Goal: Task Accomplishment & Management: Use online tool/utility

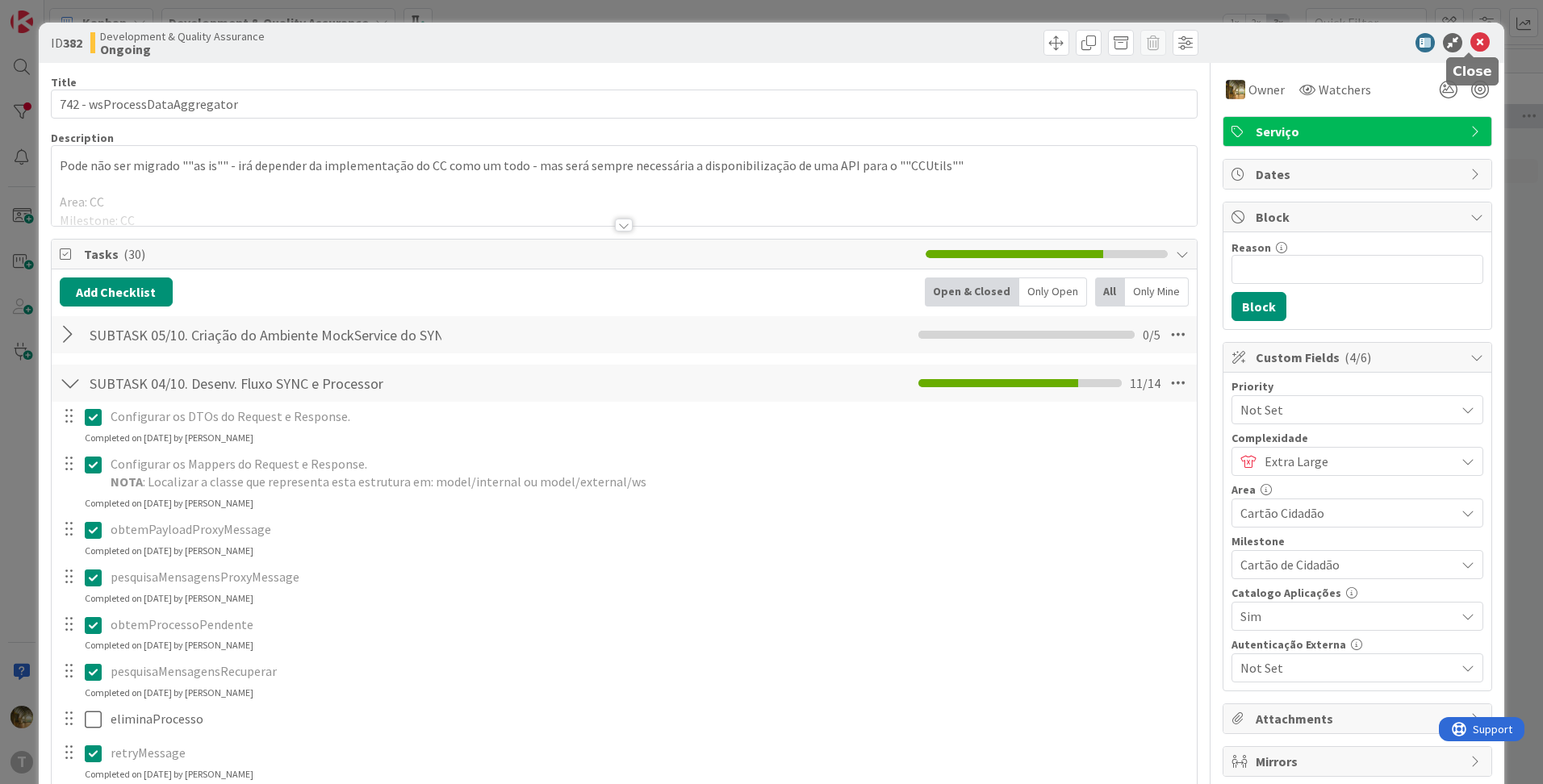
click at [1470, 44] on icon at bounding box center [1480, 43] width 20 height 20
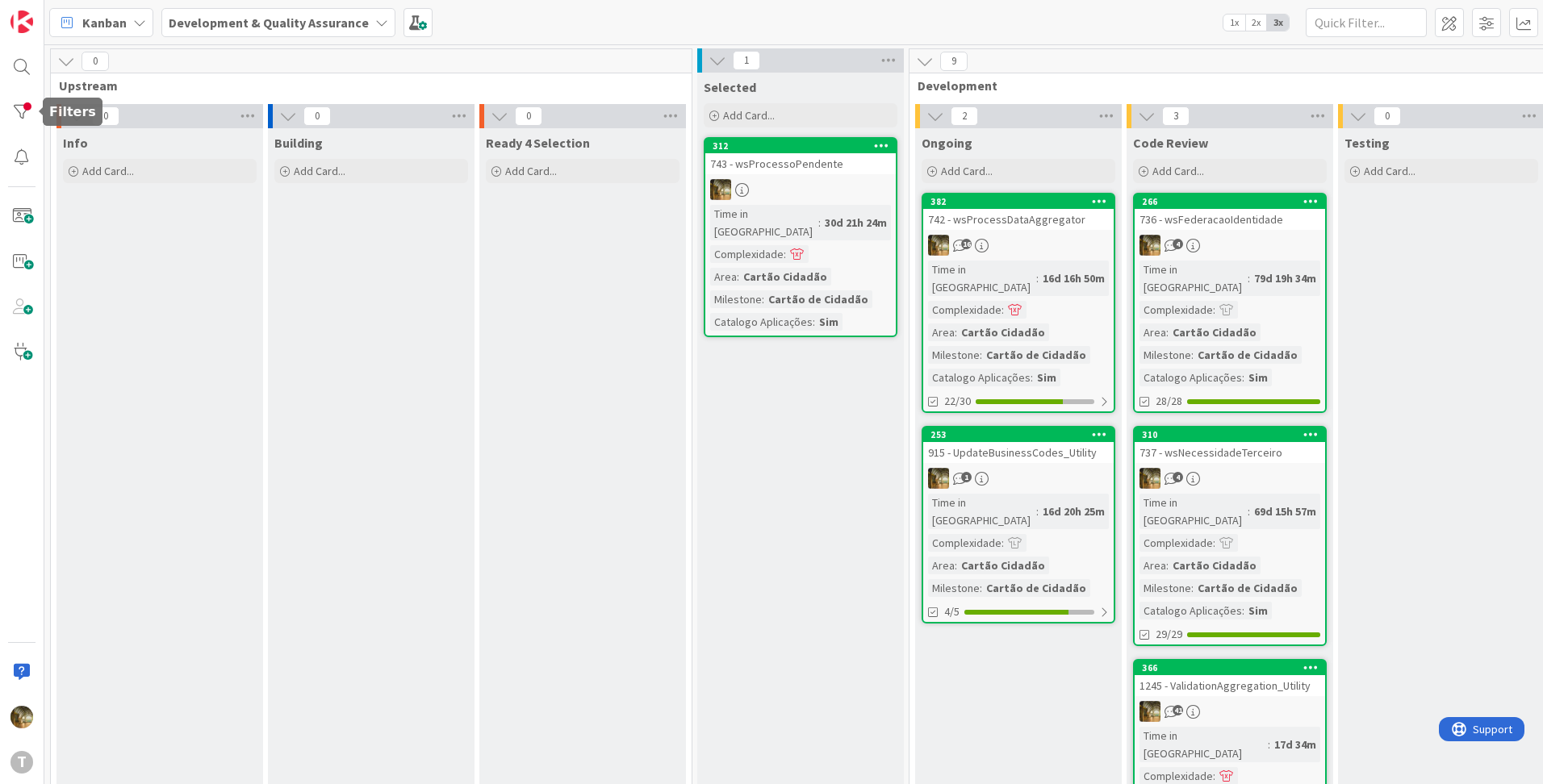
click at [1, 110] on div "T" at bounding box center [22, 392] width 44 height 784
click at [10, 112] on div at bounding box center [22, 112] width 32 height 32
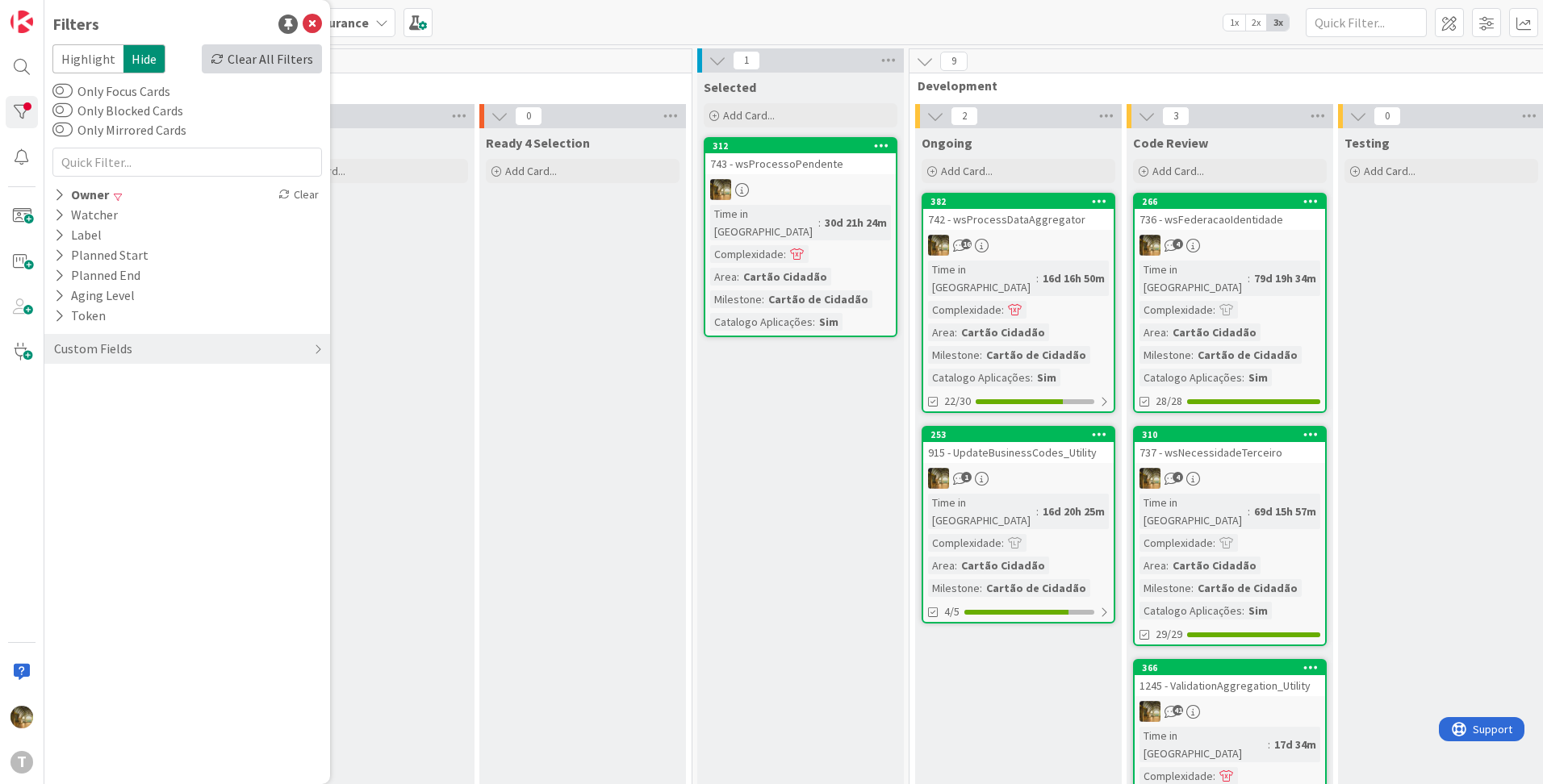
click at [223, 55] on icon at bounding box center [217, 58] width 13 height 13
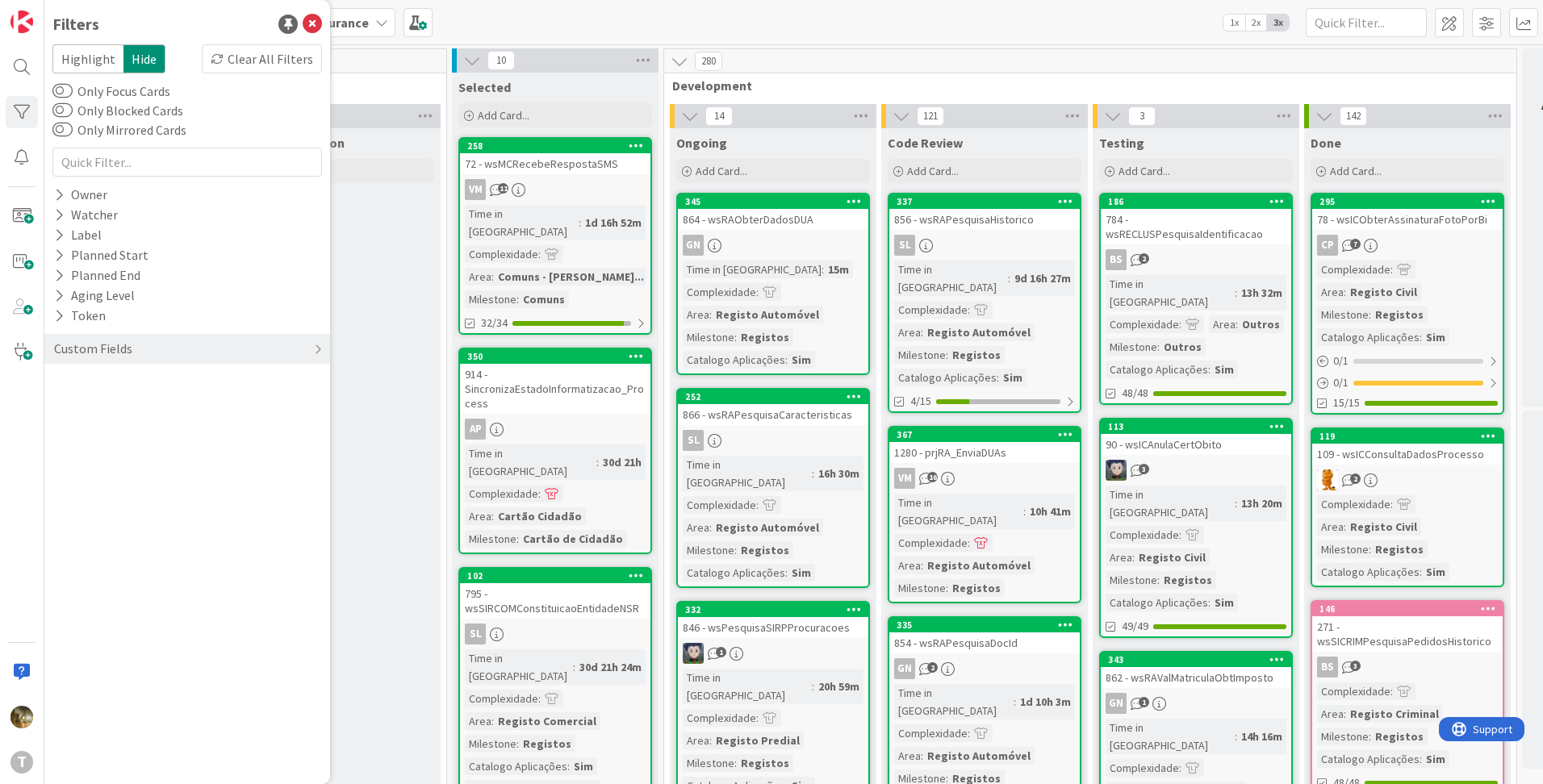
scroll to position [0, 295]
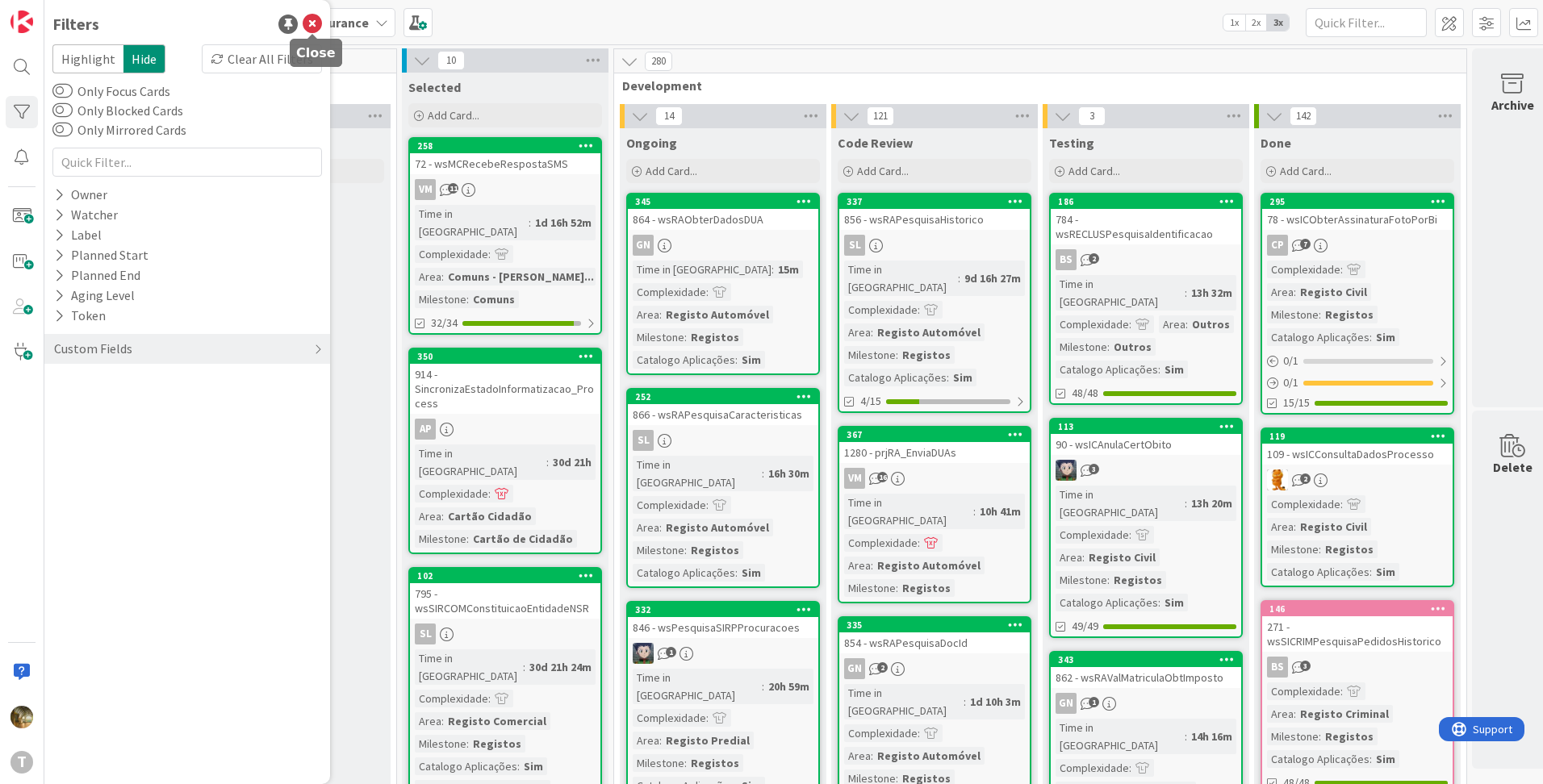
click at [311, 22] on icon at bounding box center [312, 24] width 20 height 20
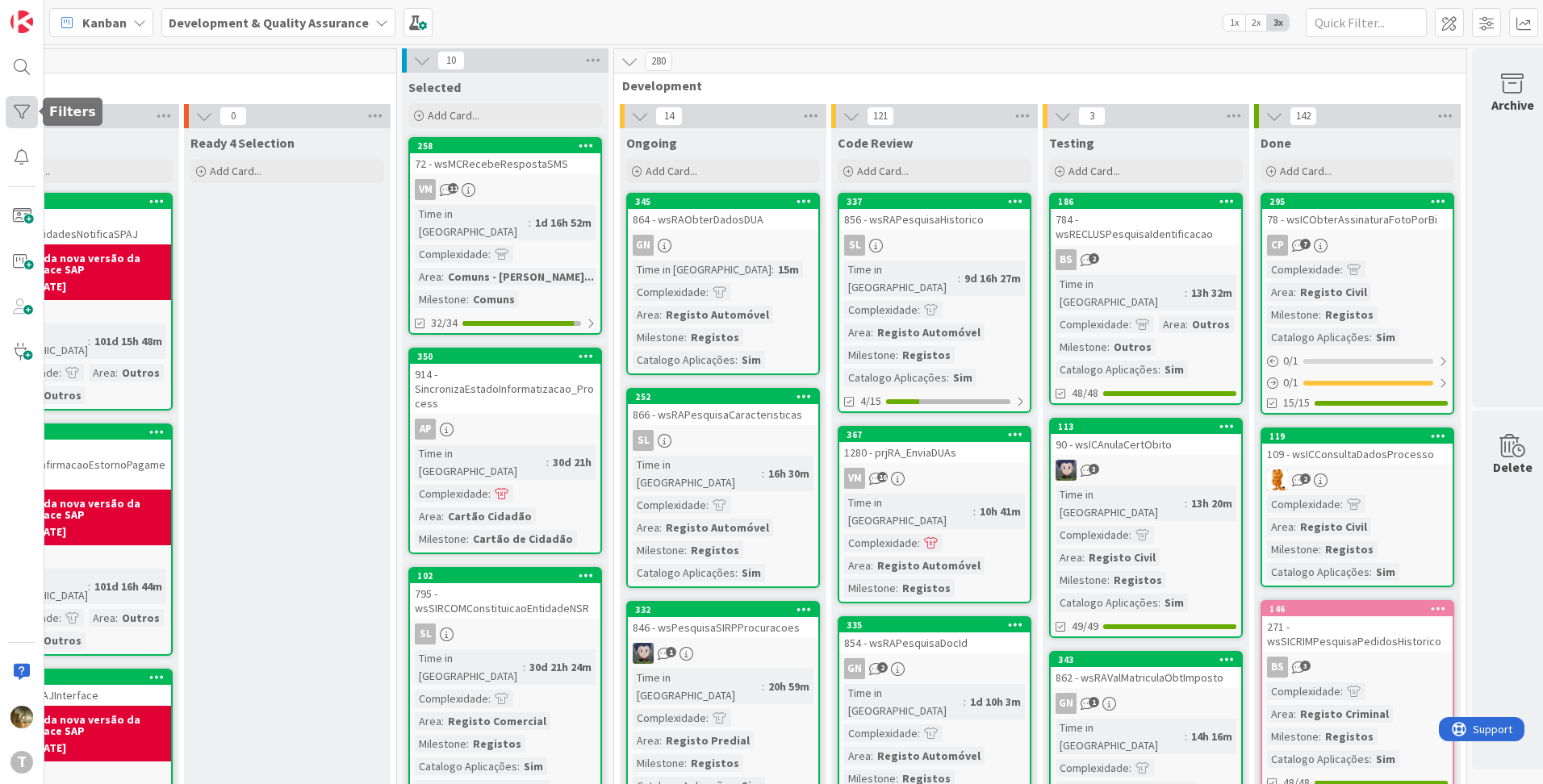
click at [22, 120] on div at bounding box center [22, 112] width 32 height 32
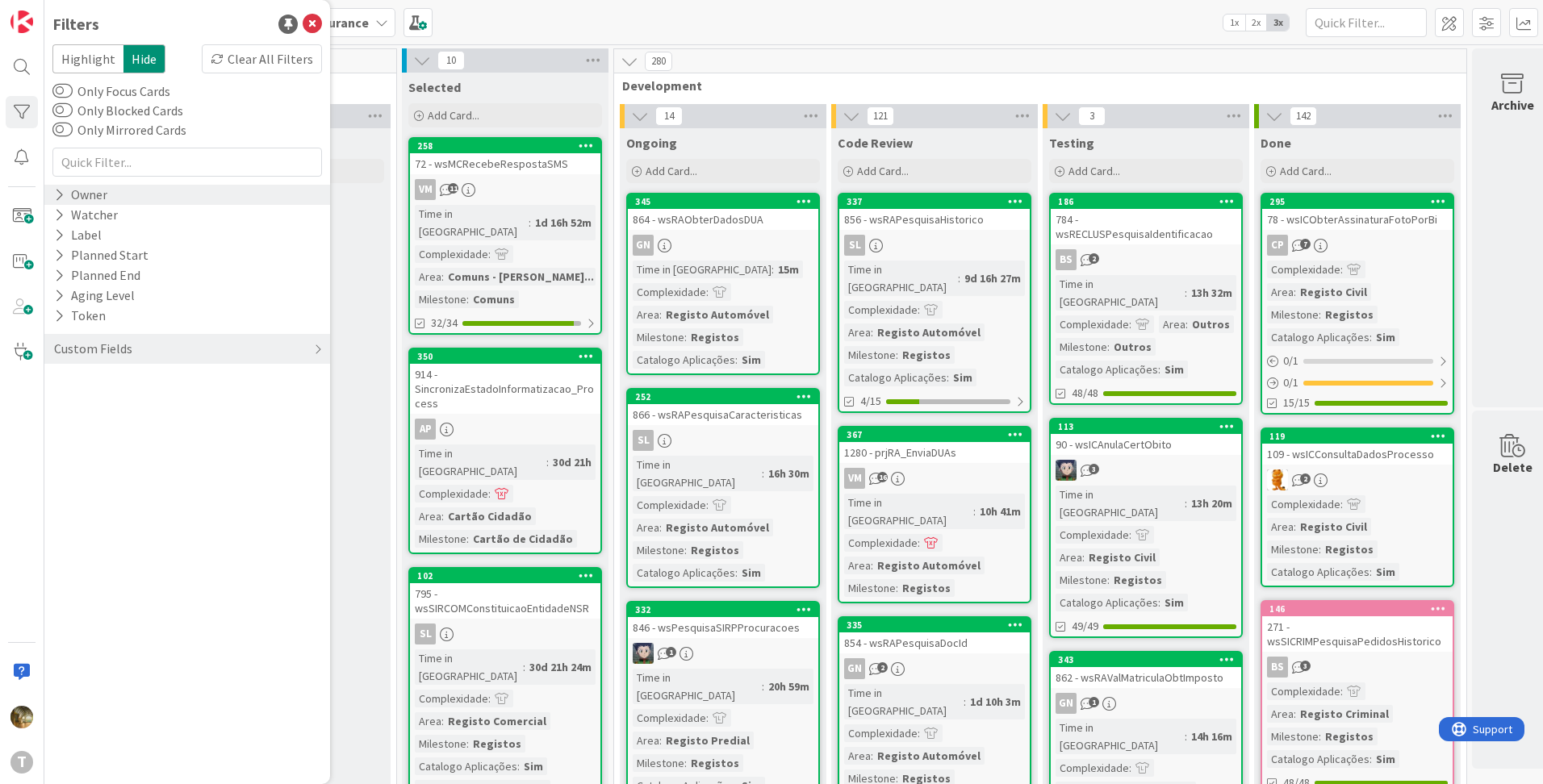
click at [60, 192] on icon at bounding box center [59, 195] width 11 height 13
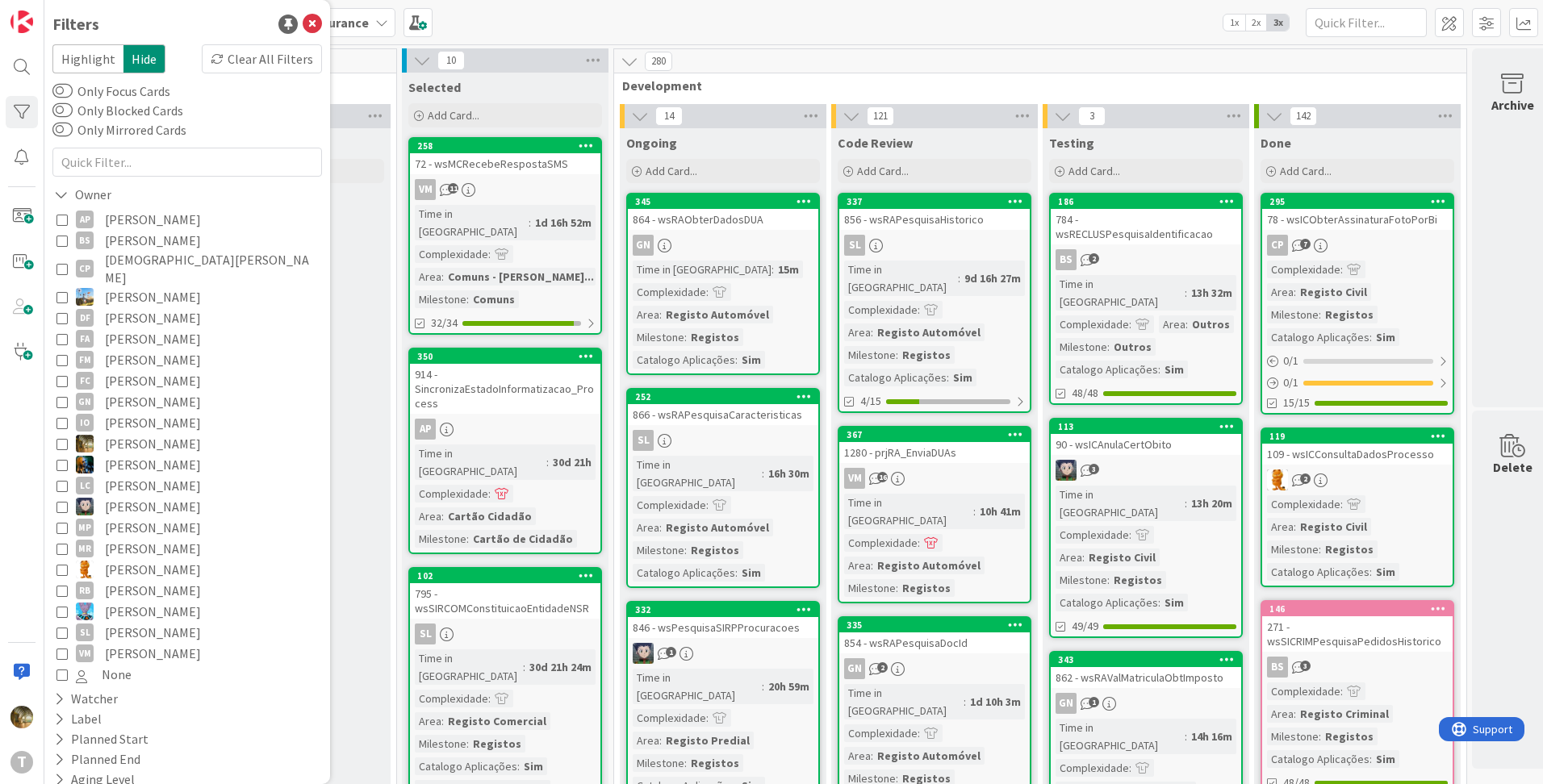
click at [62, 438] on icon at bounding box center [62, 443] width 12 height 12
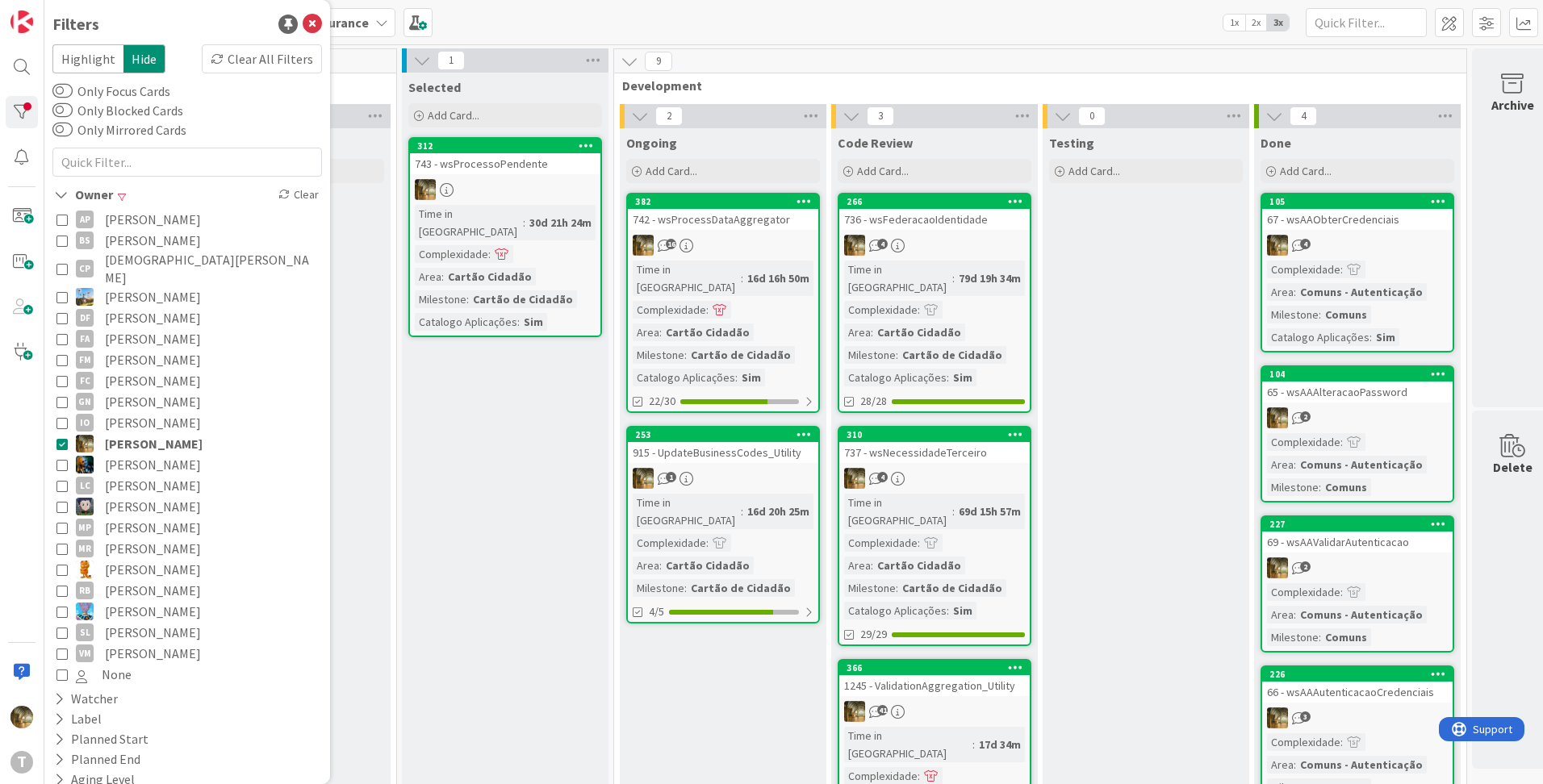
click at [1097, 379] on div "Testing Add Card..." at bounding box center [1146, 499] width 206 height 742
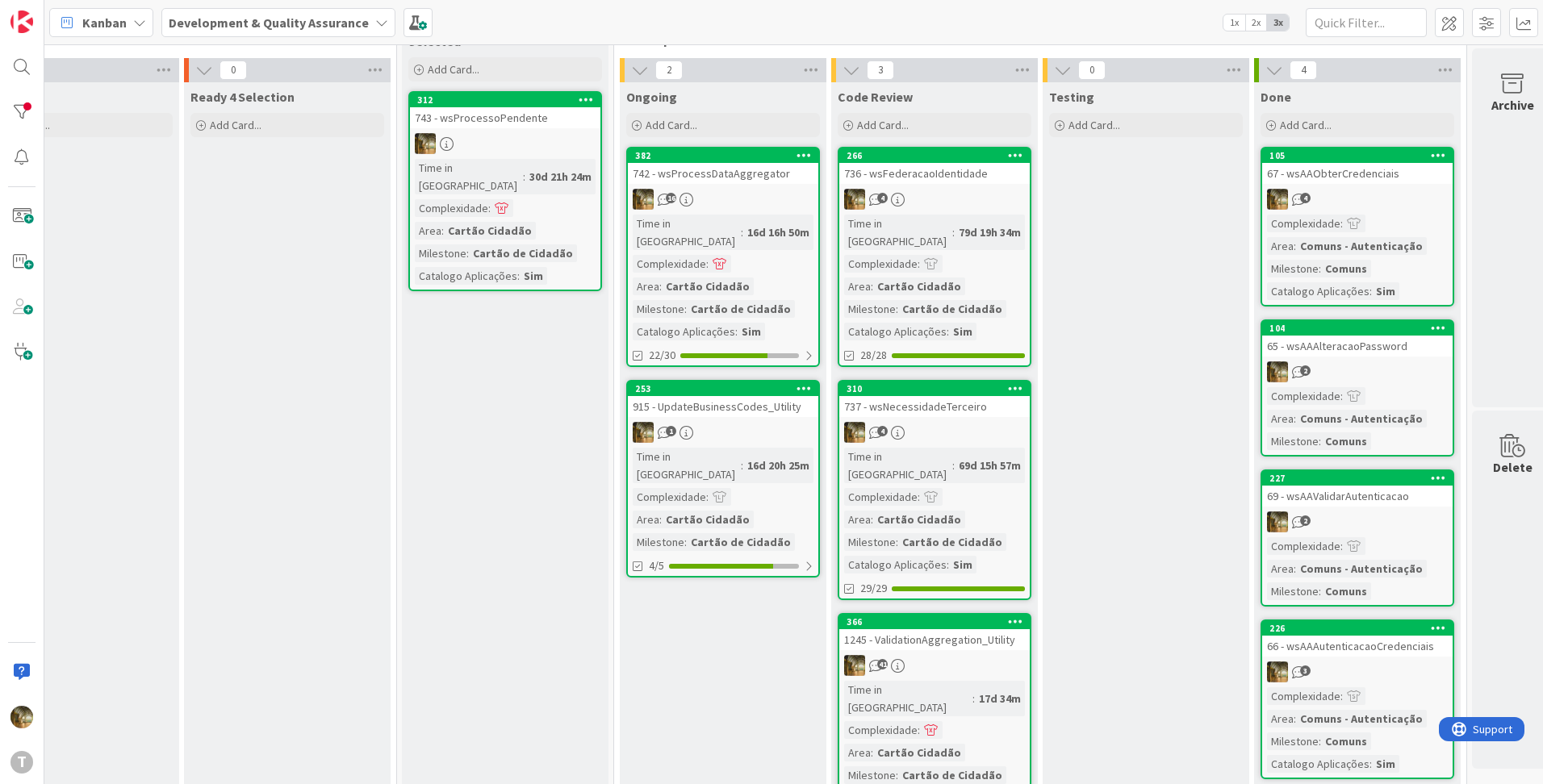
scroll to position [83, 295]
